Goal: Complete application form

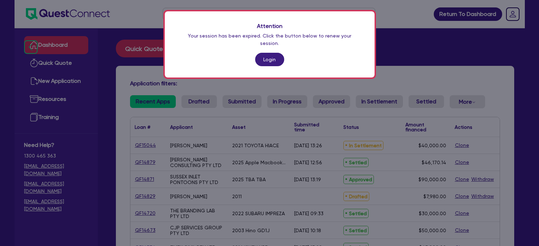
click at [276, 53] on link "Login" at bounding box center [269, 59] width 29 height 13
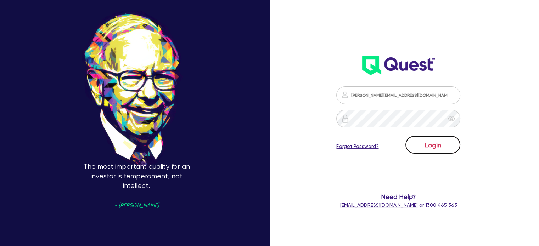
click at [423, 138] on button "Login" at bounding box center [432, 145] width 55 height 18
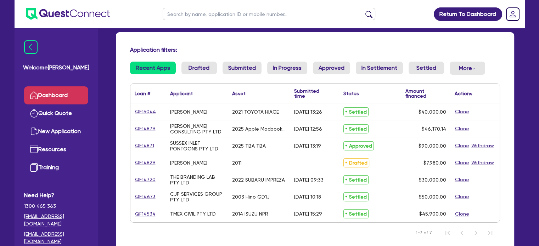
scroll to position [47, 0]
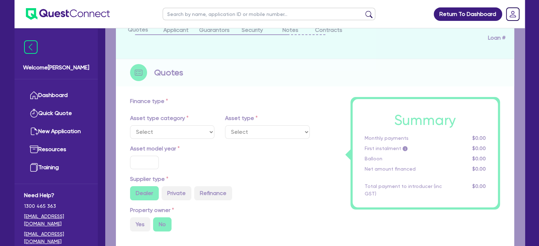
select select "CARS_AND_LIGHT_TRUCKS"
type input "2021"
radio input "true"
type input "45,300"
type input "300"
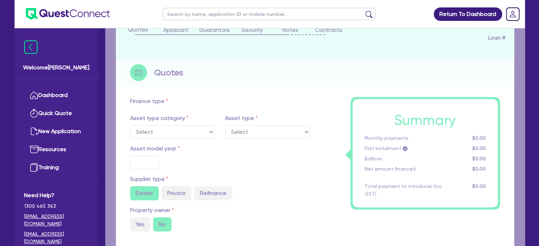
type input "5,000"
type input "6"
type input "2,400"
radio input "true"
type input "18"
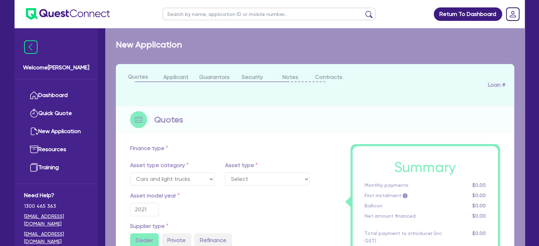
select select "VANS_AND_UTES"
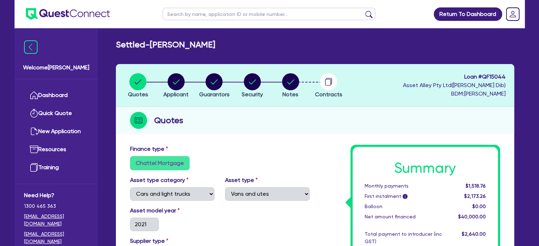
click at [386, 130] on div "Quotes" at bounding box center [315, 120] width 398 height 27
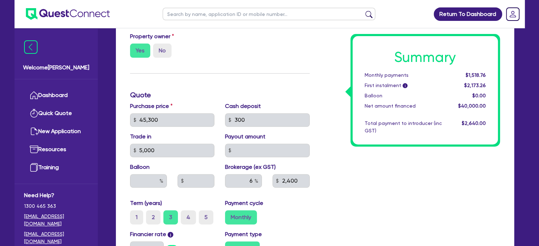
scroll to position [378, 0]
